Goal: Task Accomplishment & Management: Use online tool/utility

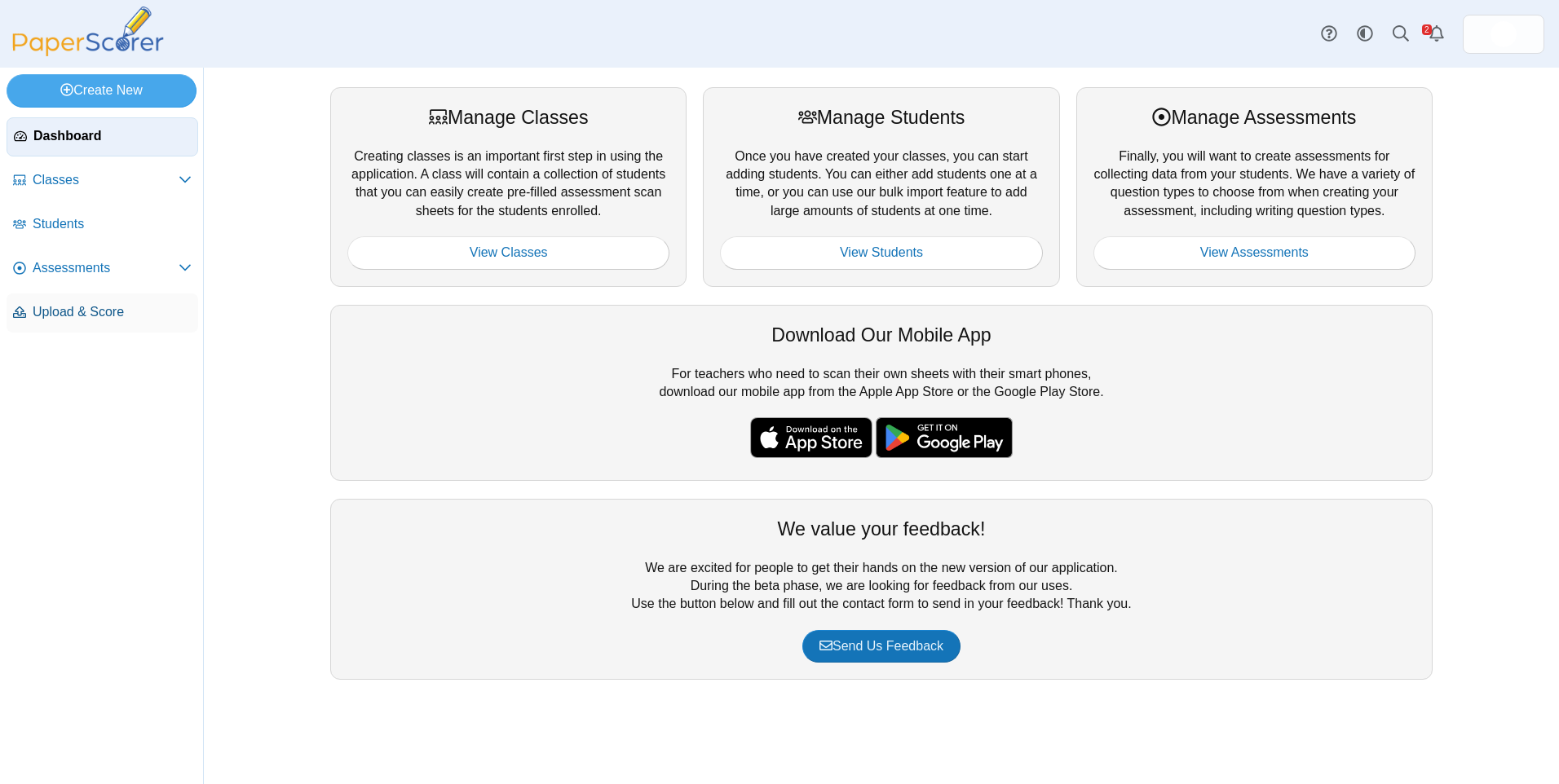
click at [146, 313] on span "Upload & Score" at bounding box center [111, 312] width 159 height 18
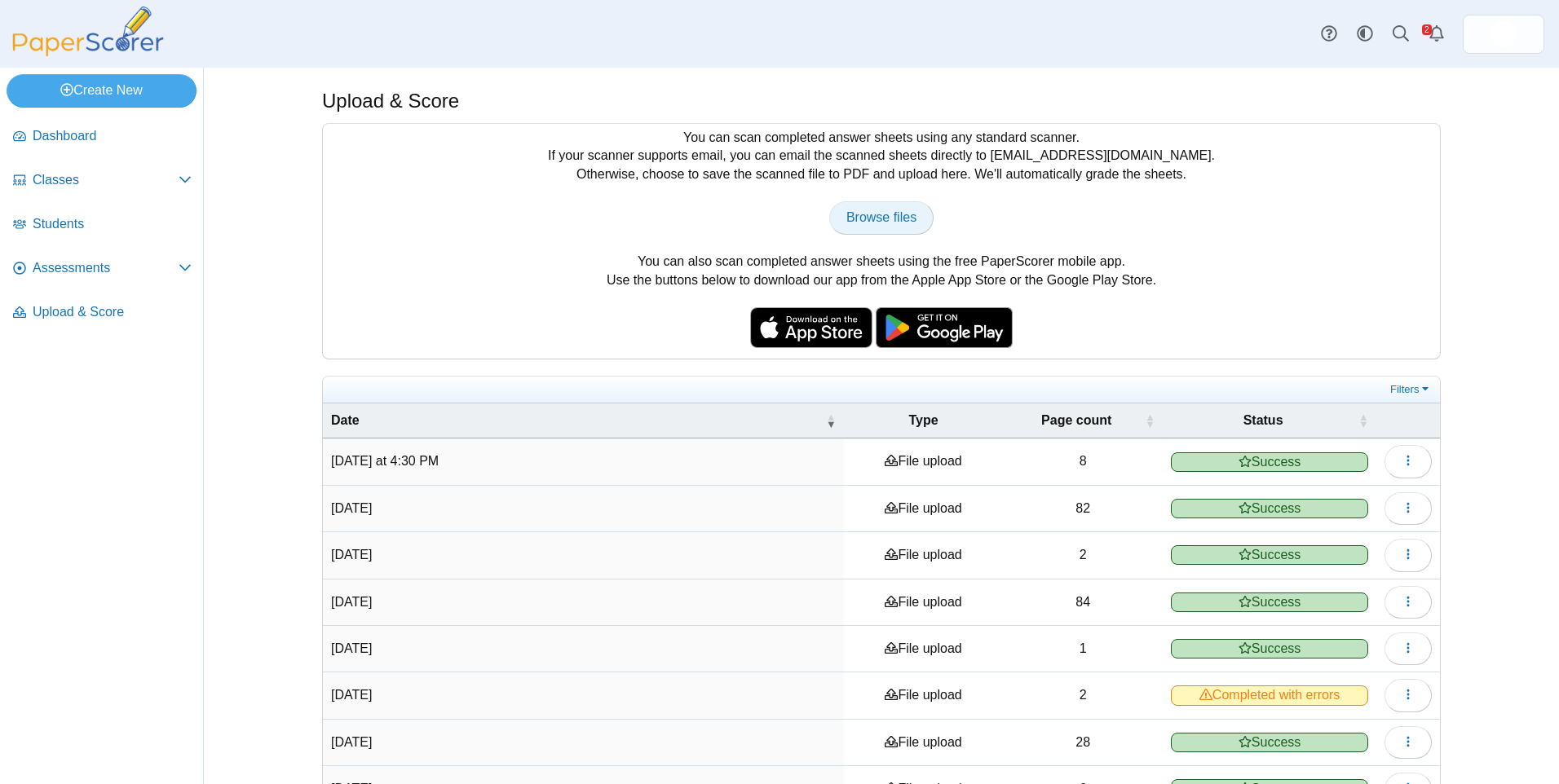
click at [880, 216] on span "Browse files" at bounding box center [881, 217] width 70 height 13
type input "**********"
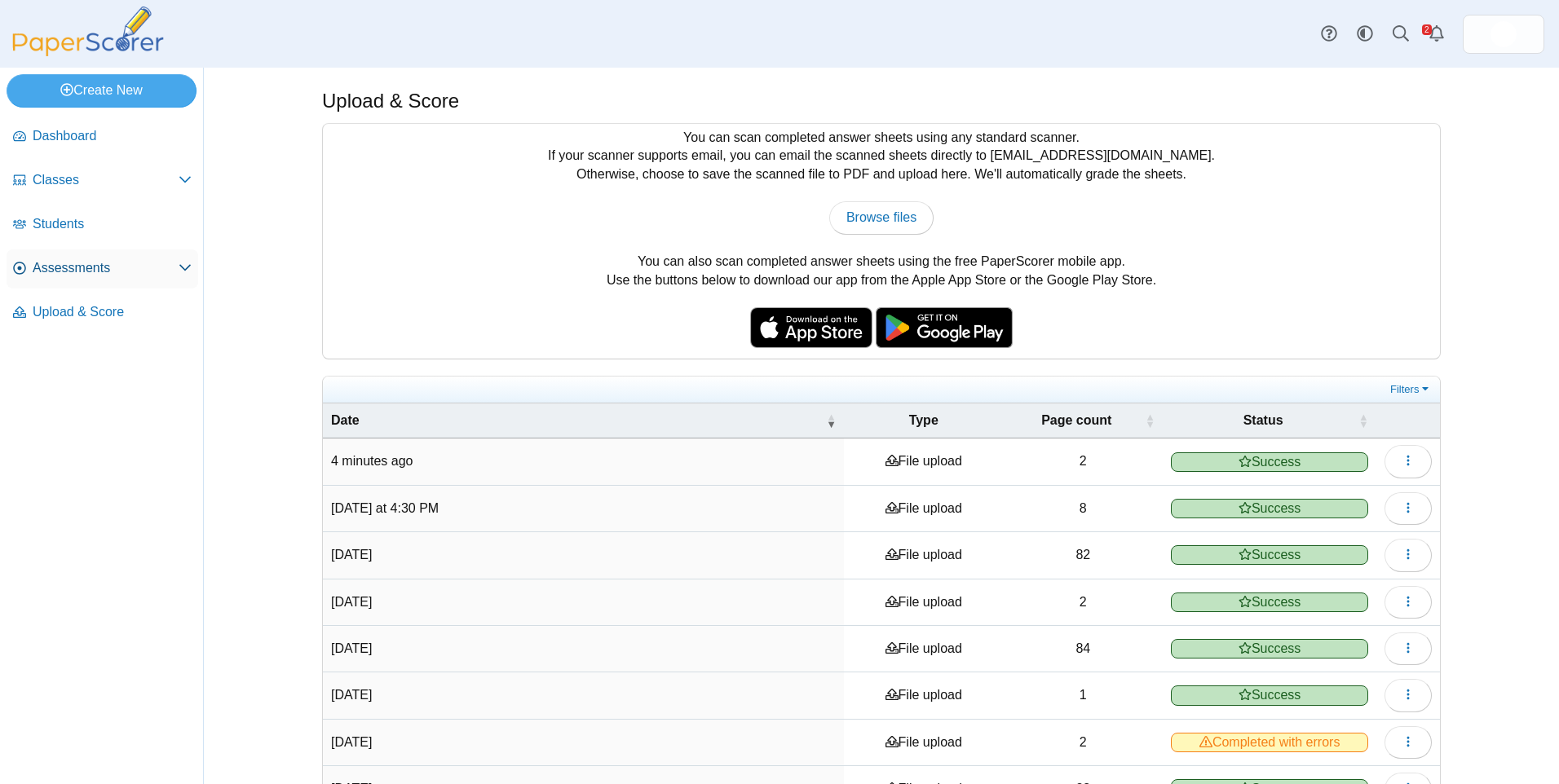
click at [114, 271] on span "Assessments" at bounding box center [106, 268] width 146 height 18
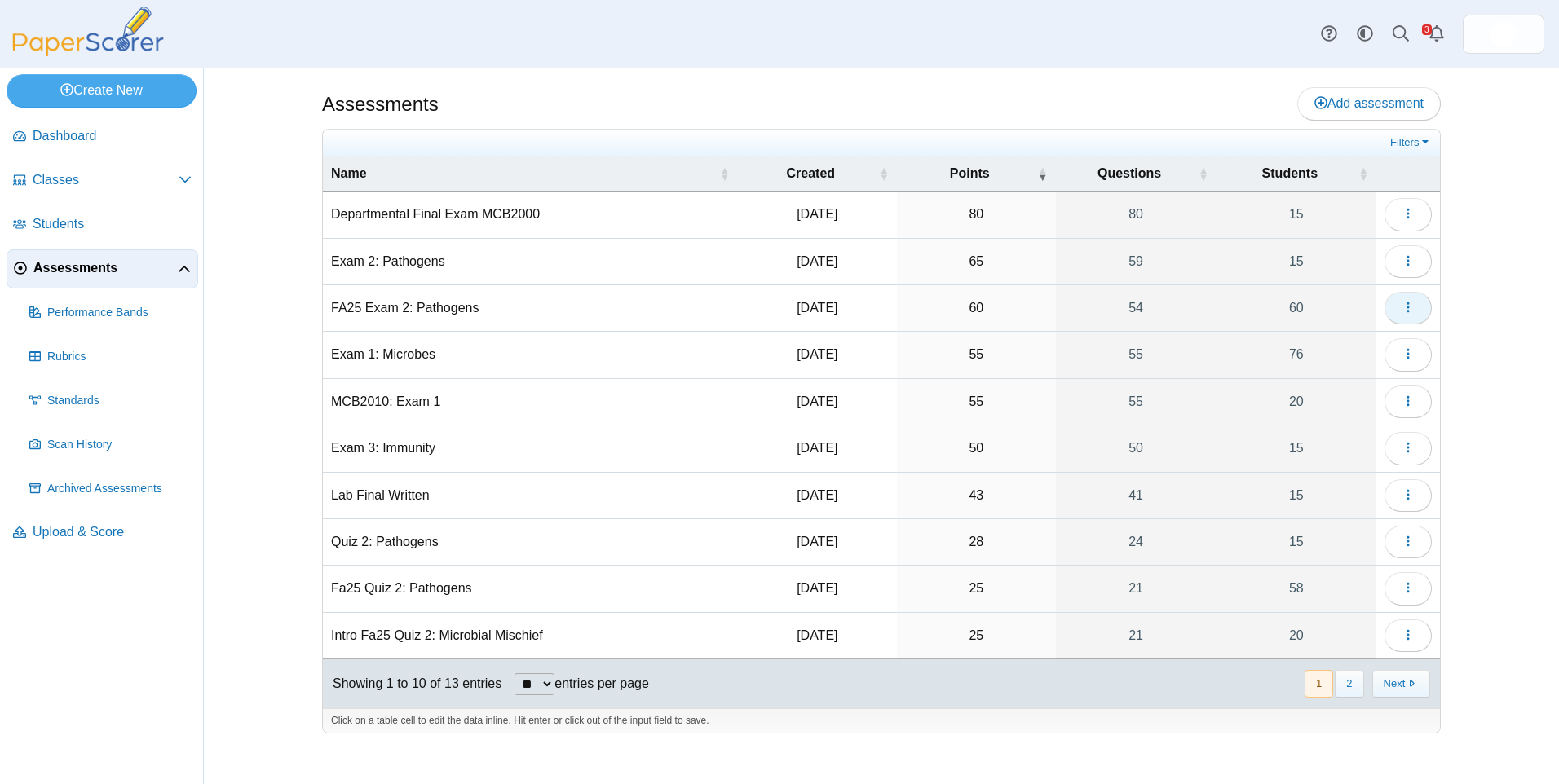
click at [1419, 306] on button "button" at bounding box center [1408, 308] width 47 height 33
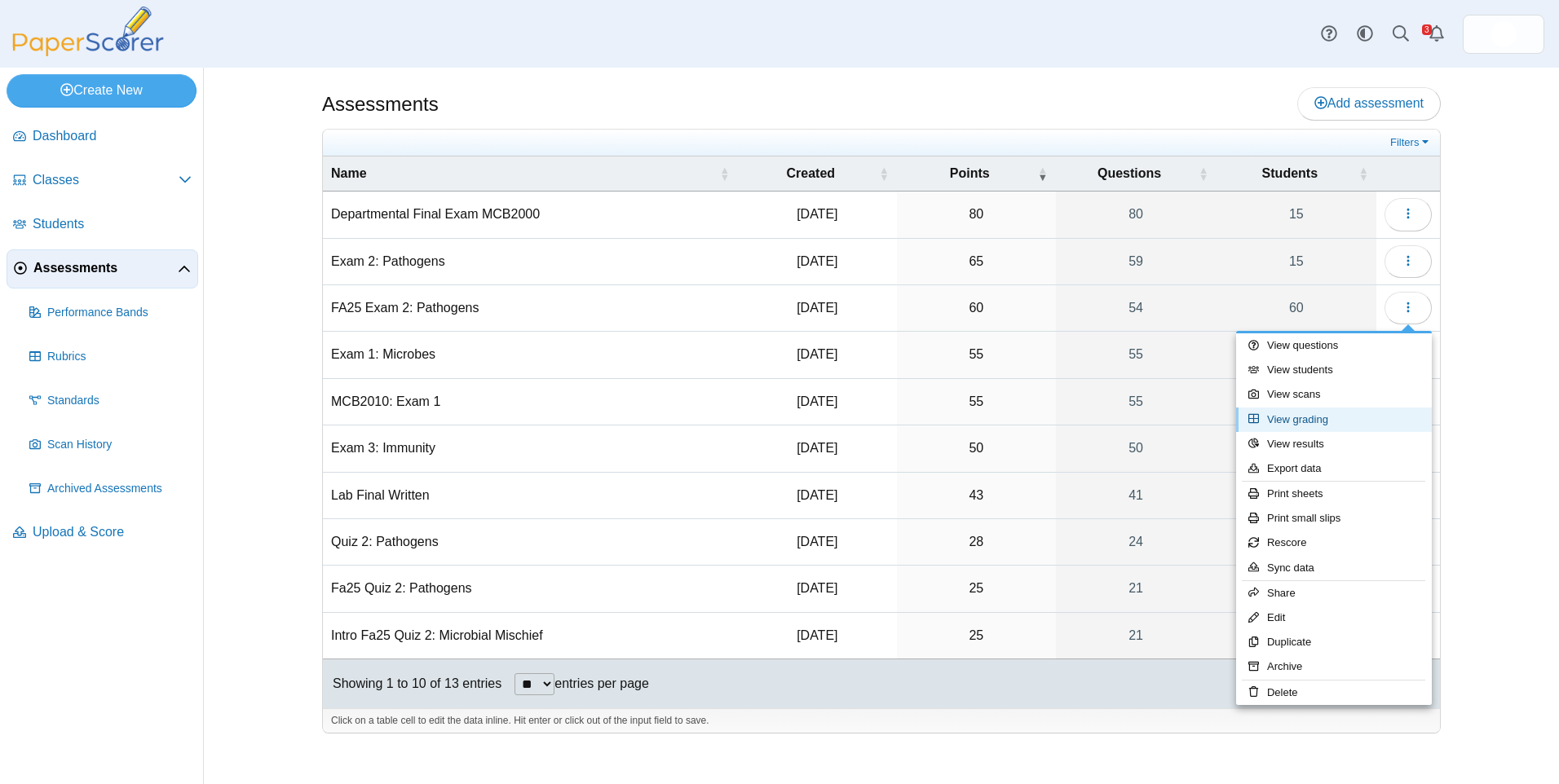
click at [1390, 422] on link "View grading" at bounding box center [1334, 419] width 196 height 24
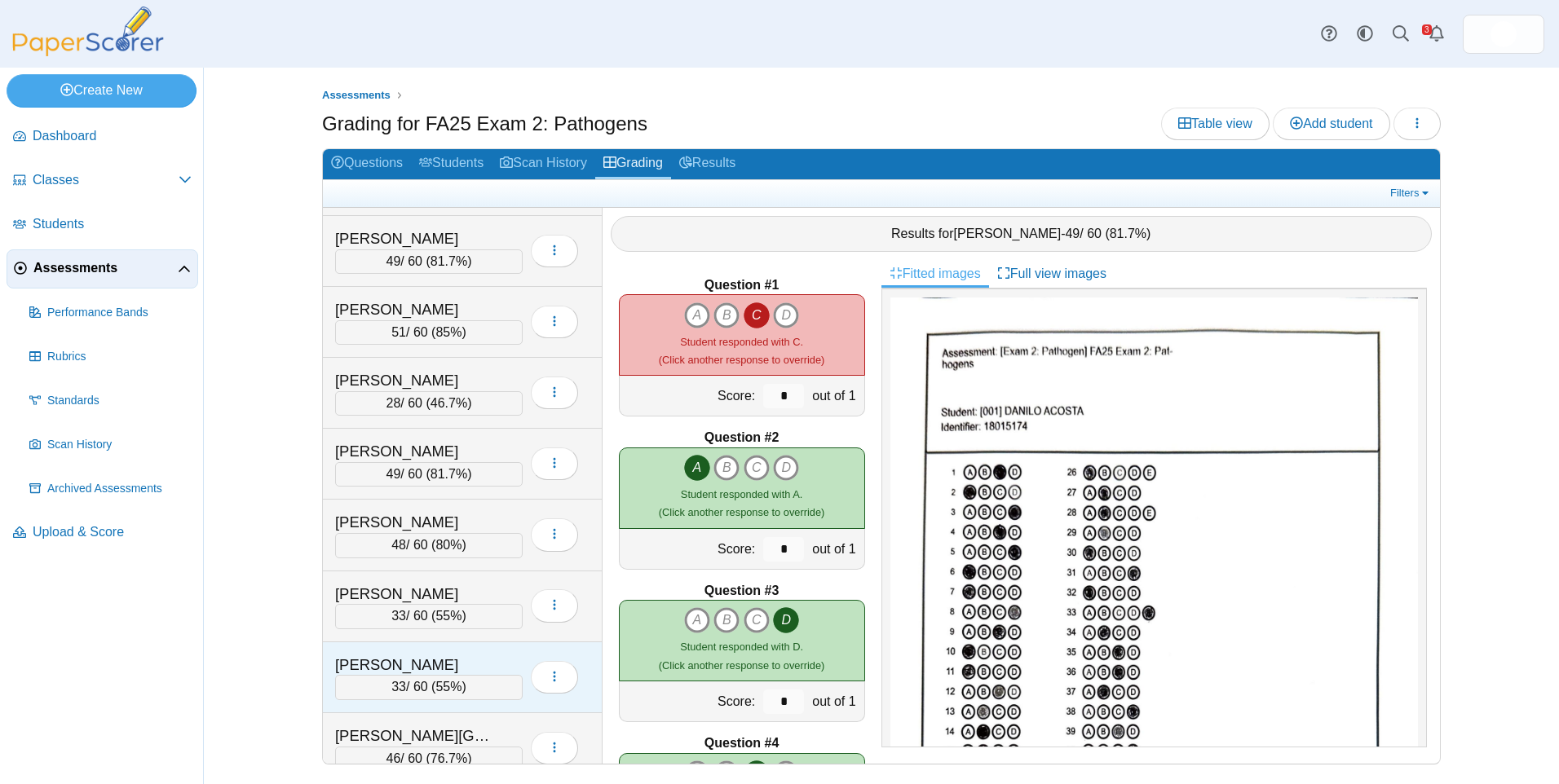
scroll to position [1141, 0]
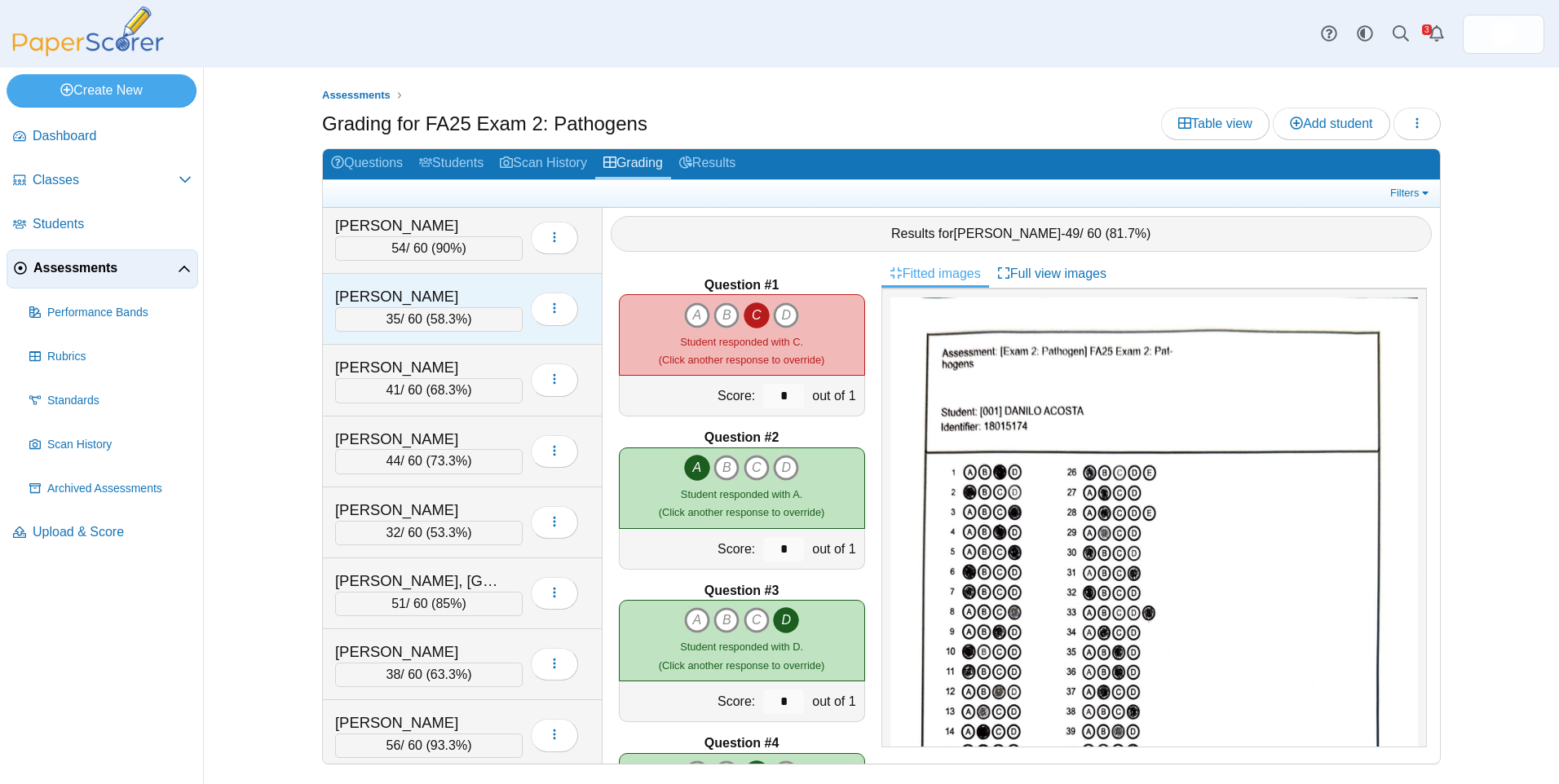
click at [467, 305] on div "[PERSON_NAME]" at bounding box center [417, 297] width 163 height 21
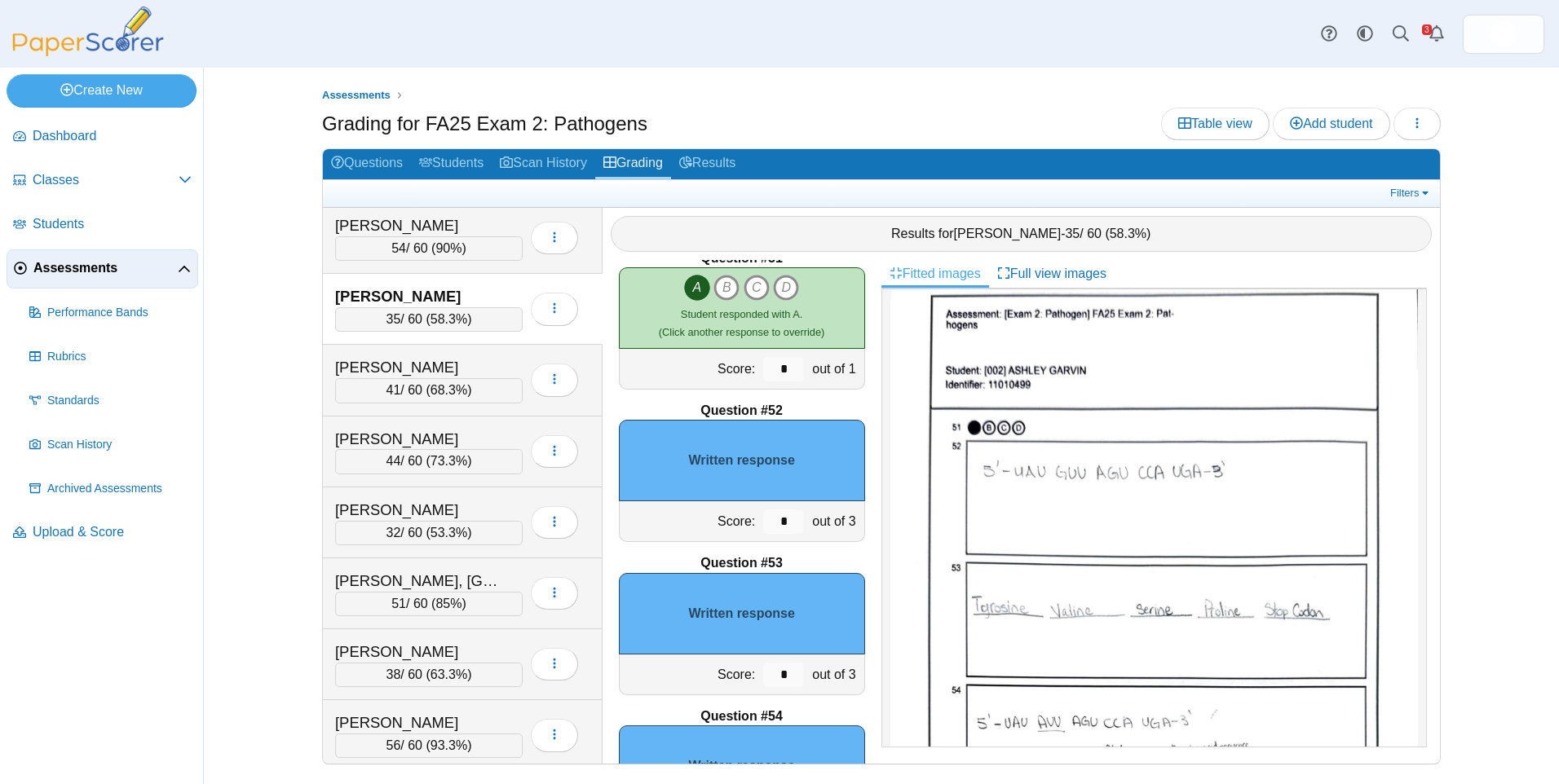
scroll to position [7779, 0]
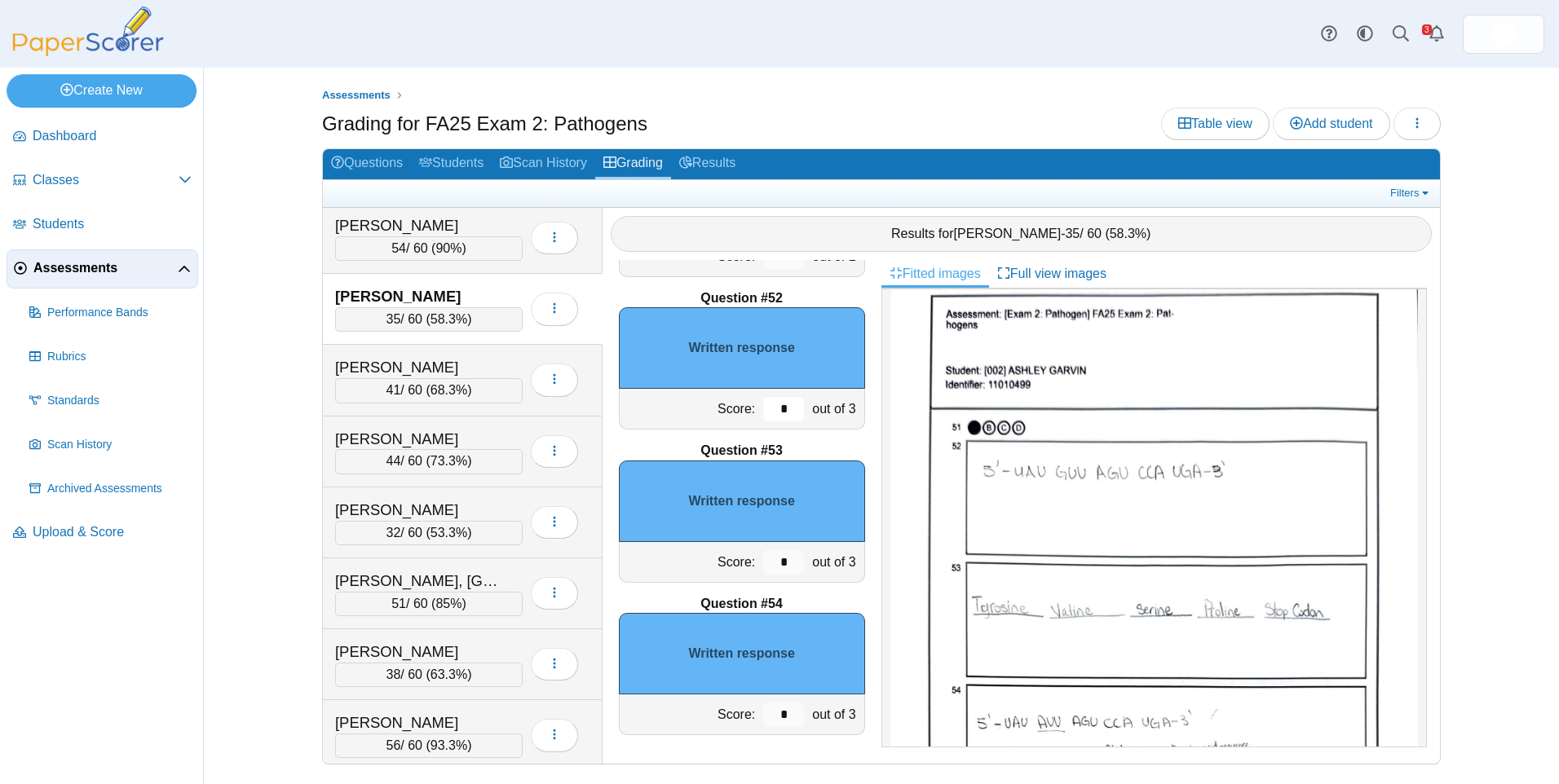
drag, startPoint x: 780, startPoint y: 410, endPoint x: 708, endPoint y: 399, distance: 72.8
click at [739, 413] on div "Score: * out of 3" at bounding box center [742, 409] width 246 height 40
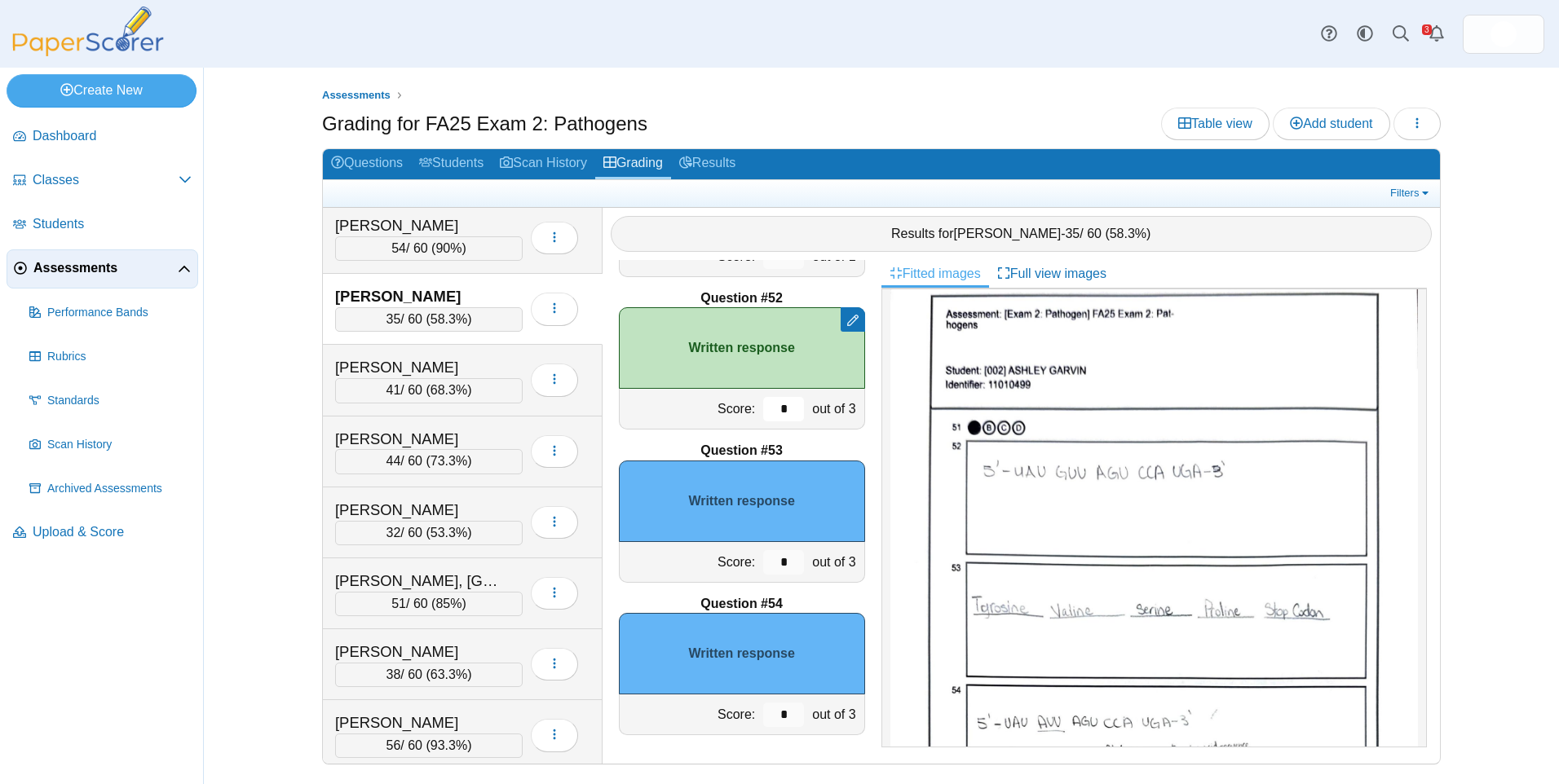
type input "*"
click at [720, 566] on div "Score: * out of 3" at bounding box center [742, 562] width 246 height 40
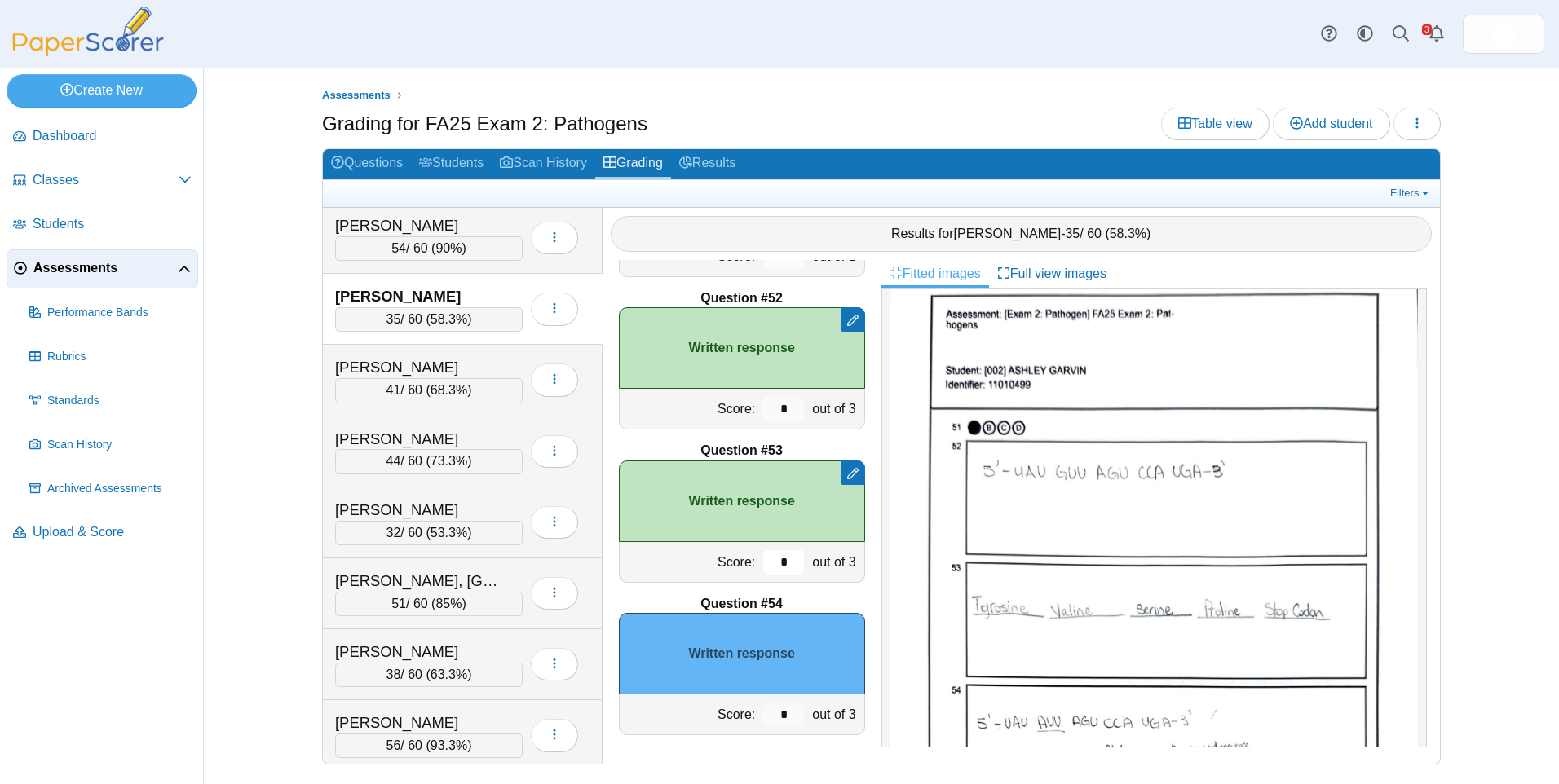
type input "*"
drag, startPoint x: 785, startPoint y: 712, endPoint x: 711, endPoint y: 707, distance: 74.2
click at [727, 714] on div "Score: * out of 3" at bounding box center [742, 715] width 246 height 40
type input "*"
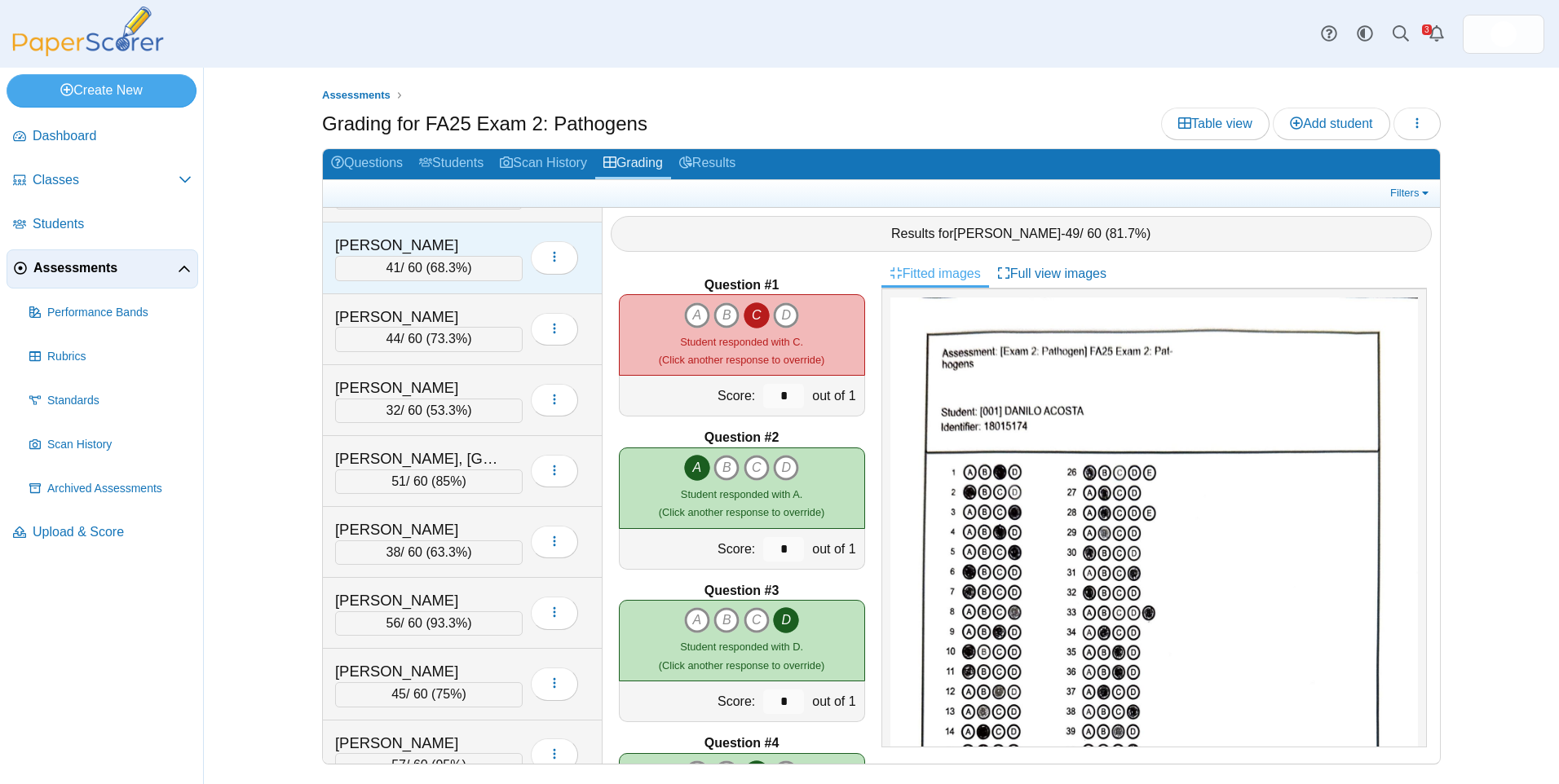
scroll to position [1223, 0]
